Goal: Use online tool/utility

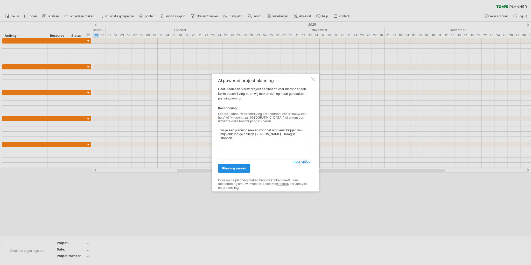
type textarea "wil je een planning maken voor het uit dienst krijgen van mijn onkundige colleg…"
click at [226, 165] on link "planning maken" at bounding box center [234, 168] width 32 height 9
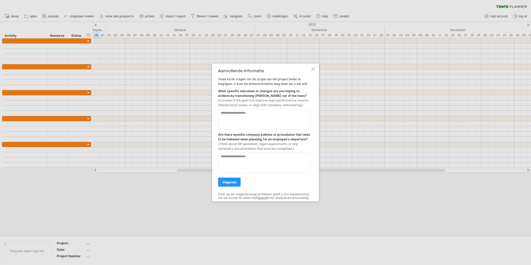
click at [228, 115] on textarea at bounding box center [264, 119] width 92 height 21
type textarea "**********"
click at [228, 183] on link "volgende" at bounding box center [229, 182] width 23 height 9
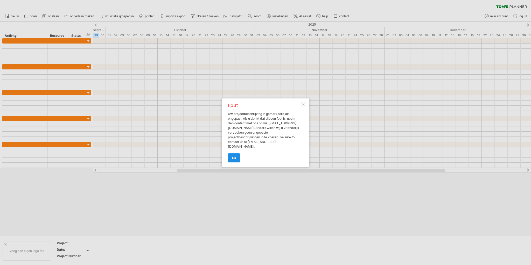
click at [237, 155] on link "ok" at bounding box center [234, 157] width 12 height 9
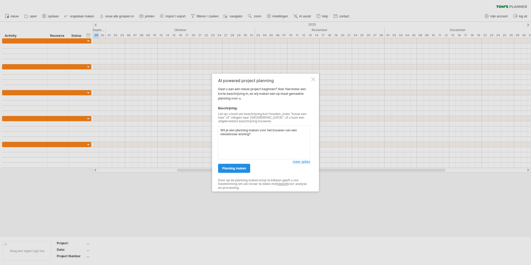
type textarea "Wil je een planning maken voor het bouwen van een nieuwbouw woning?"
click at [237, 167] on span "planning maken" at bounding box center [234, 168] width 24 height 4
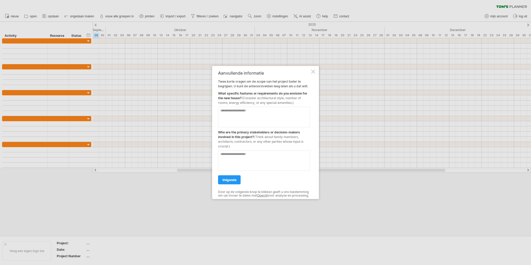
click at [264, 111] on textarea at bounding box center [264, 117] width 92 height 21
type textarea "*"
type textarea "****"
click at [230, 178] on span "volgende" at bounding box center [229, 180] width 14 height 4
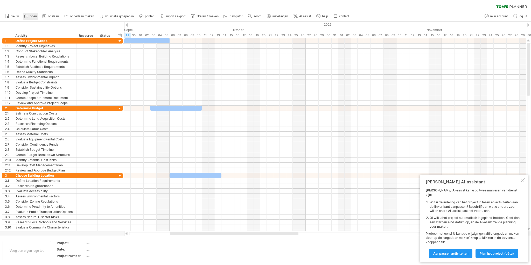
click at [31, 15] on span "open" at bounding box center [33, 17] width 7 height 4
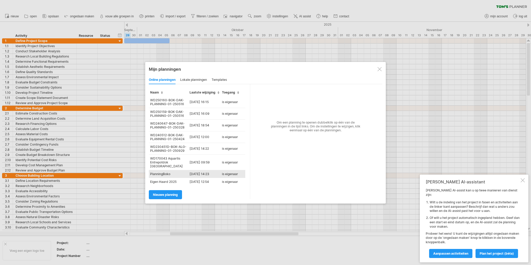
click at [165, 170] on td "PlanningBoko" at bounding box center [168, 174] width 39 height 8
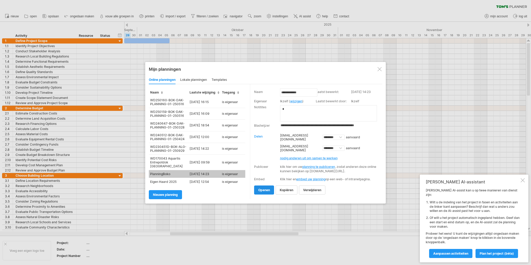
click at [265, 195] on link "openen" at bounding box center [264, 190] width 20 height 9
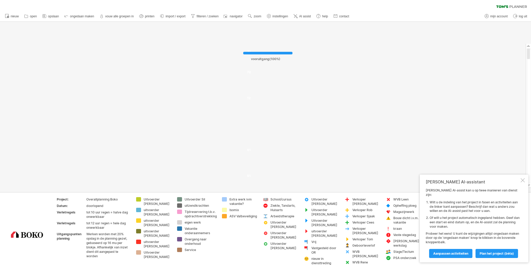
drag, startPoint x: 524, startPoint y: 184, endPoint x: 507, endPoint y: 190, distance: 17.3
click at [524, 182] on div at bounding box center [522, 180] width 4 height 4
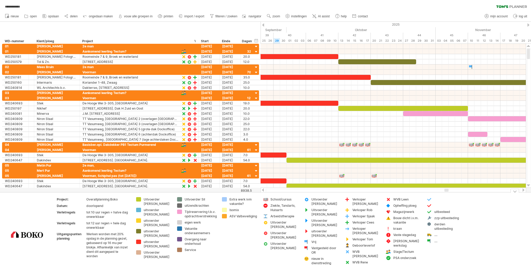
click at [515, 192] on div at bounding box center [514, 191] width 9 height 4
